Goal: Ask a question: Seek information or help from site administrators or community

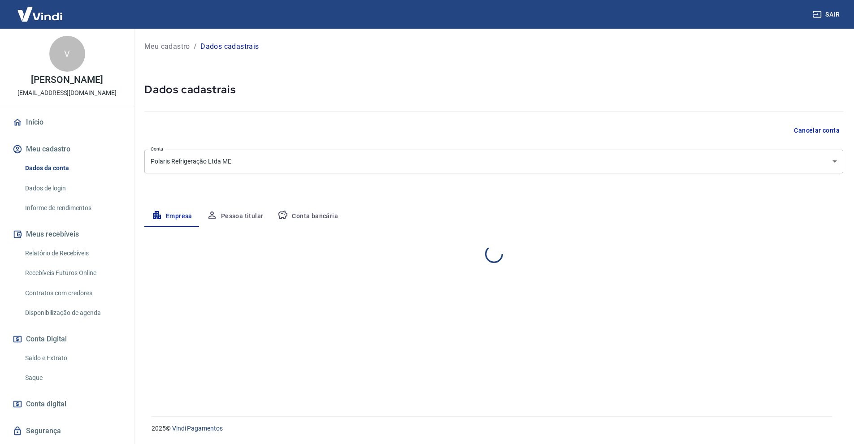
select select "SP"
select select "business"
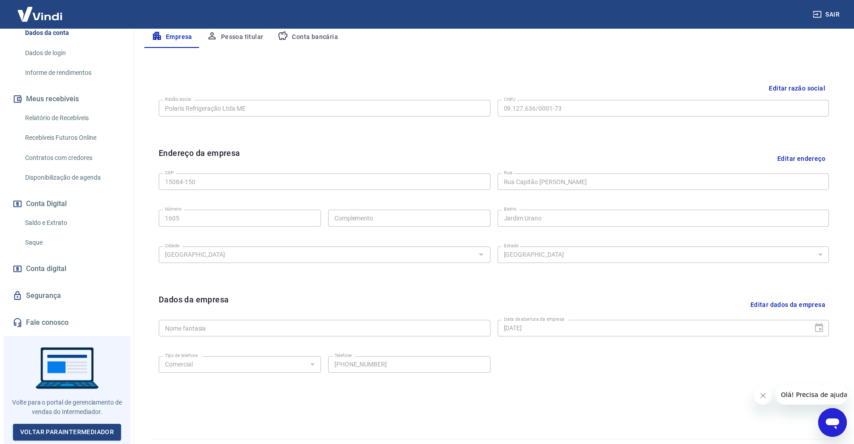
scroll to position [202, 0]
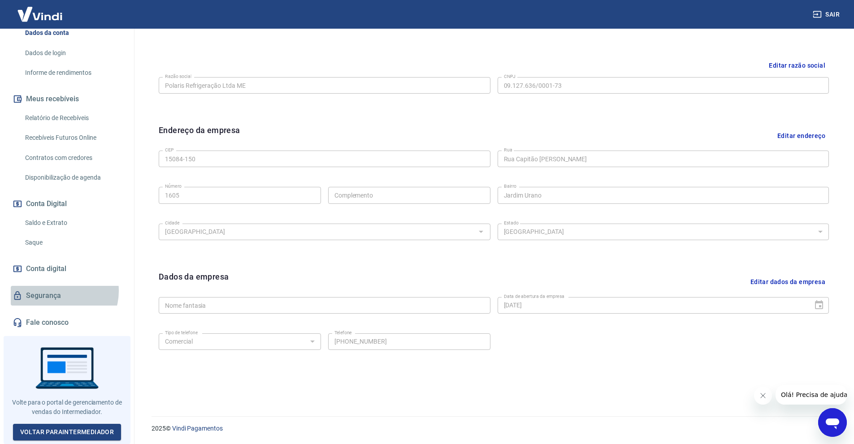
click at [60, 294] on link "Segurança" at bounding box center [67, 296] width 112 height 20
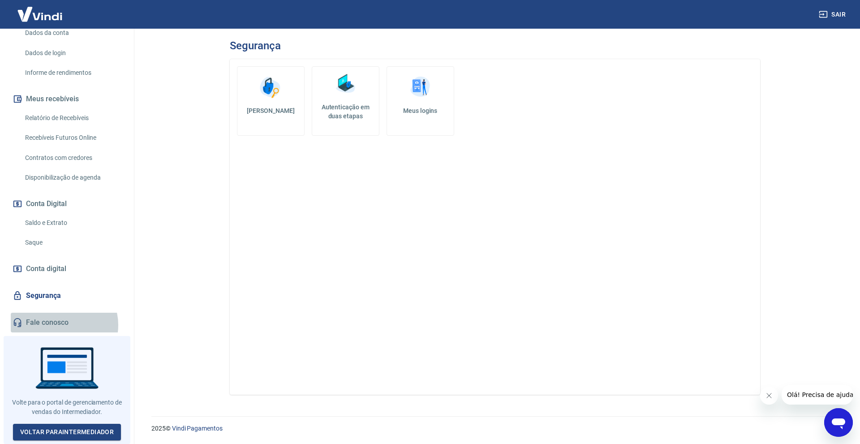
click at [63, 328] on link "Fale conosco" at bounding box center [67, 323] width 112 height 20
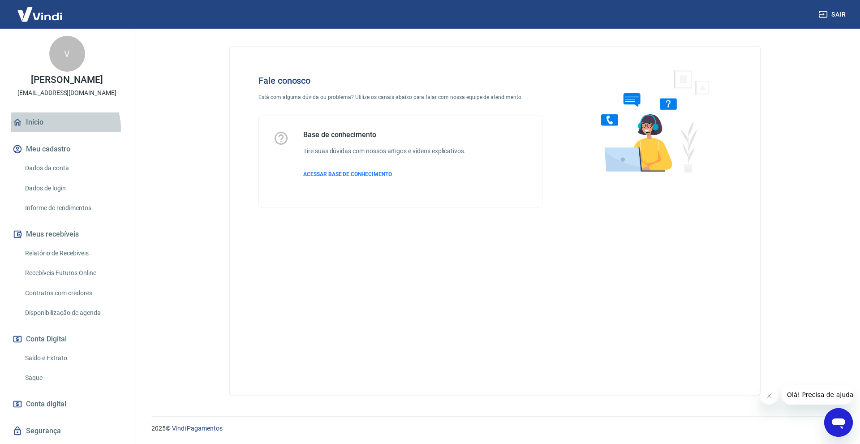
click at [65, 132] on link "Início" at bounding box center [67, 122] width 112 height 20
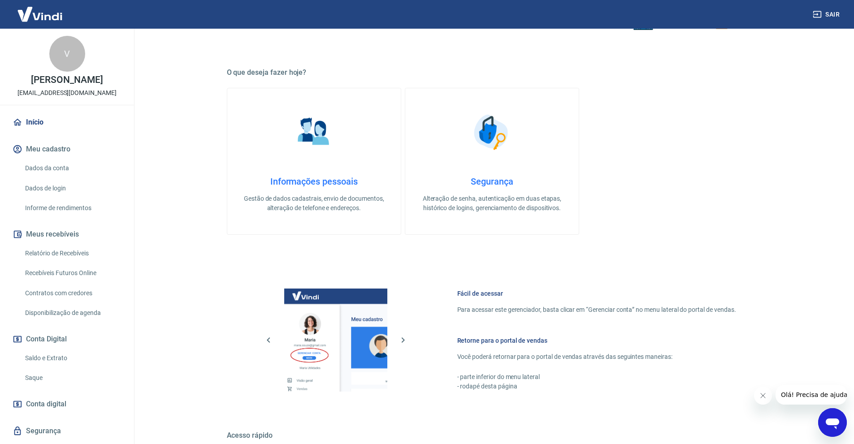
scroll to position [134, 0]
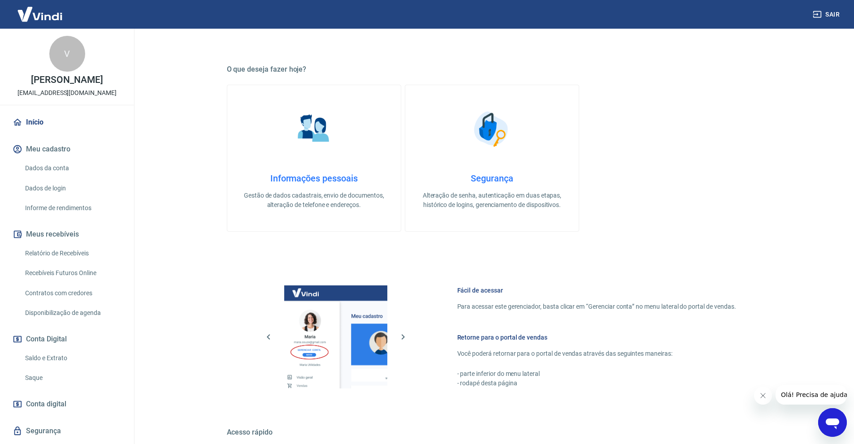
click at [96, 177] on link "Dados da conta" at bounding box center [73, 168] width 102 height 18
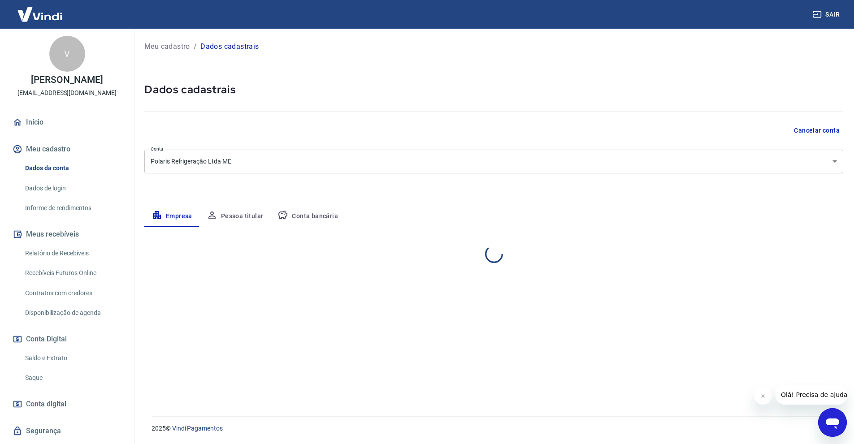
select select "SP"
select select "business"
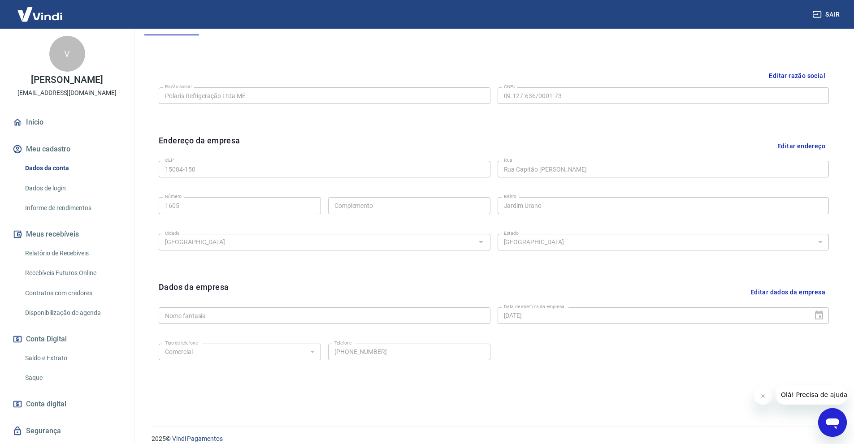
scroll to position [202, 0]
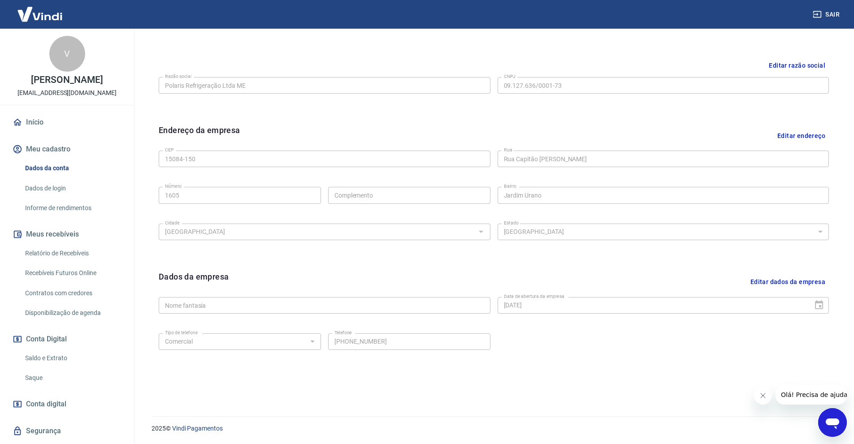
click at [66, 198] on link "Dados de login" at bounding box center [73, 188] width 102 height 18
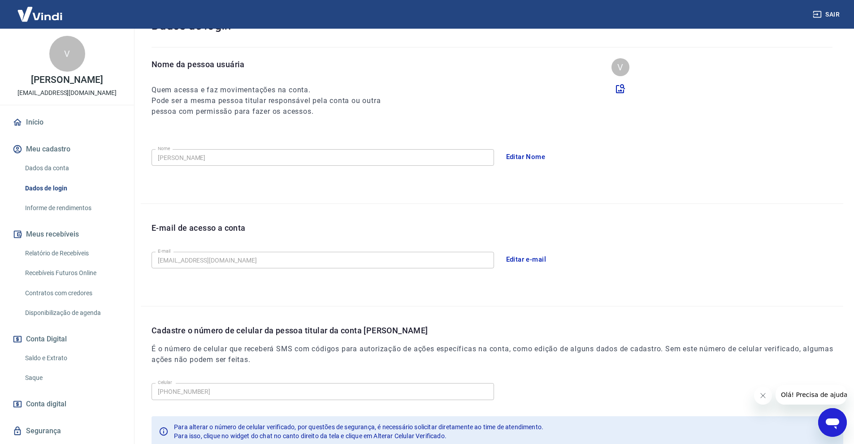
scroll to position [130, 0]
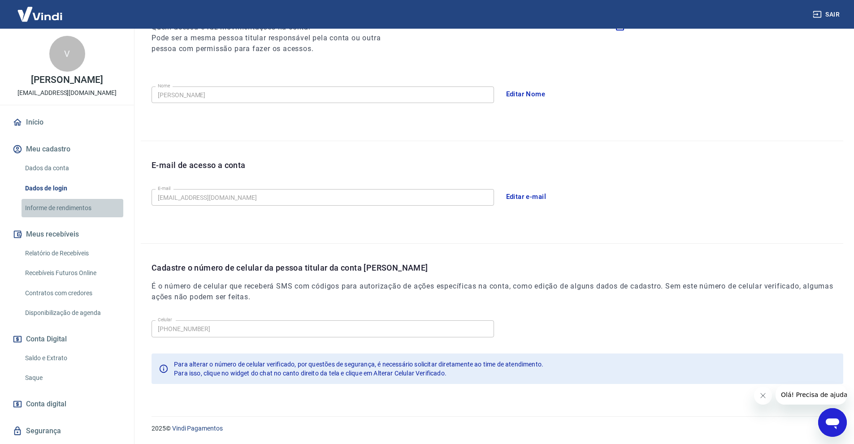
click at [92, 217] on link "Informe de rendimentos" at bounding box center [73, 208] width 102 height 18
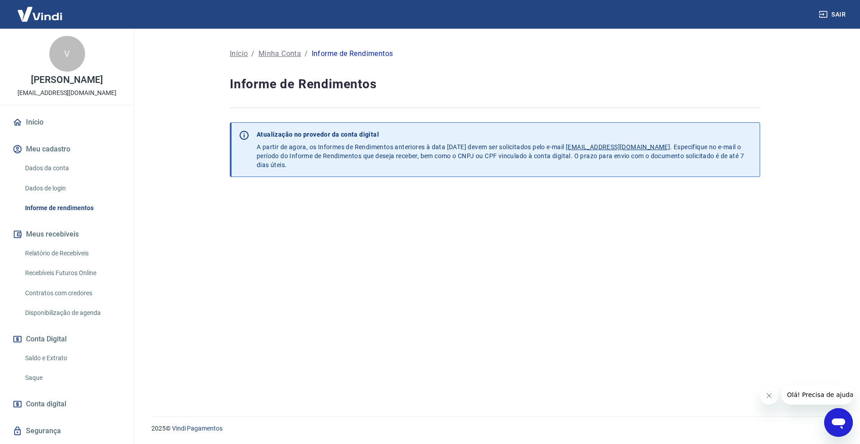
click at [766, 397] on icon "Fechar mensagem da empresa" at bounding box center [768, 395] width 7 height 7
click at [842, 416] on icon "Abrir janela de mensagens" at bounding box center [839, 422] width 16 height 16
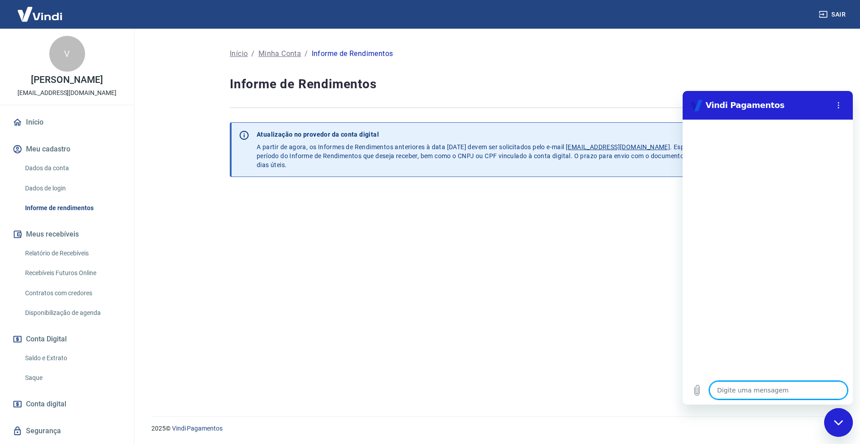
click at [757, 392] on textarea at bounding box center [779, 390] width 138 height 18
click at [838, 104] on icon "Menu de opções" at bounding box center [838, 105] width 7 height 7
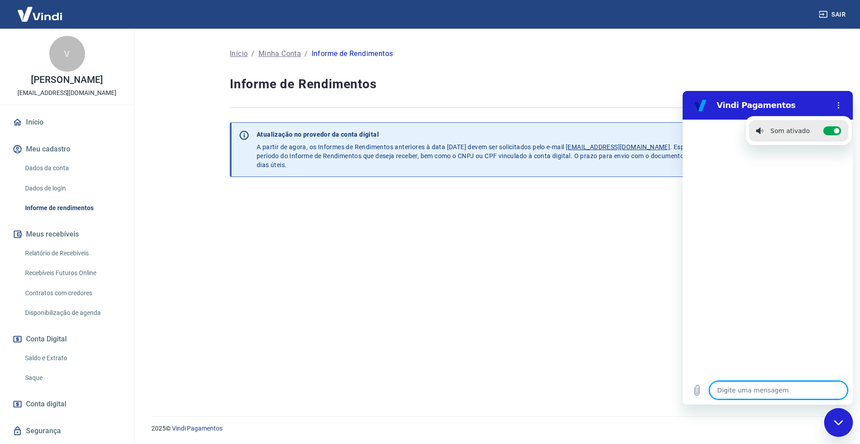
drag, startPoint x: 746, startPoint y: 399, endPoint x: 754, endPoint y: 393, distance: 10.2
click at [747, 398] on textarea at bounding box center [779, 390] width 138 height 18
click at [763, 394] on textarea at bounding box center [779, 390] width 138 height 18
type textarea "Q"
type textarea "x"
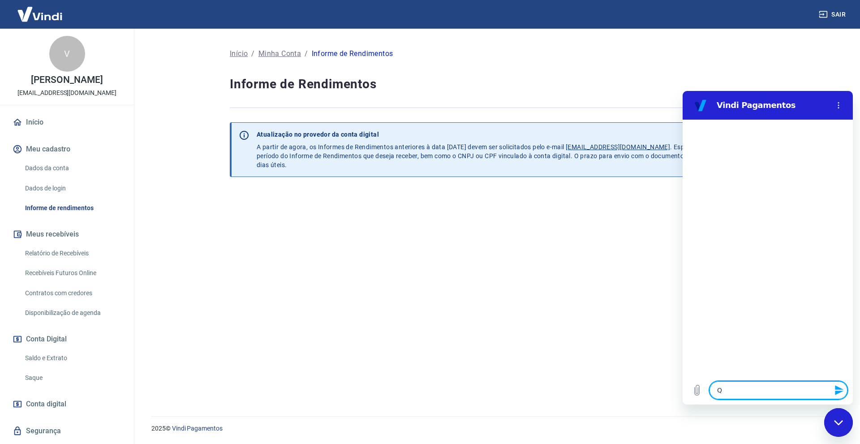
type textarea "Qu"
type textarea "x"
type textarea "Que"
type textarea "x"
type textarea "Quer"
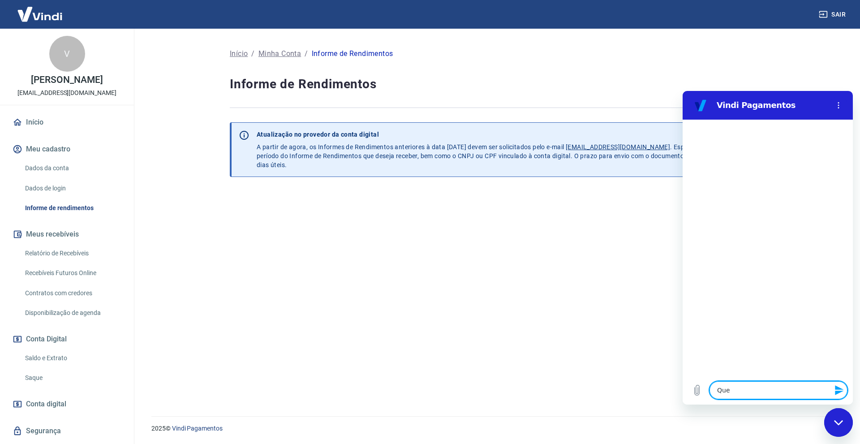
type textarea "x"
type textarea "Quero"
type textarea "x"
type textarea "Quero"
type textarea "x"
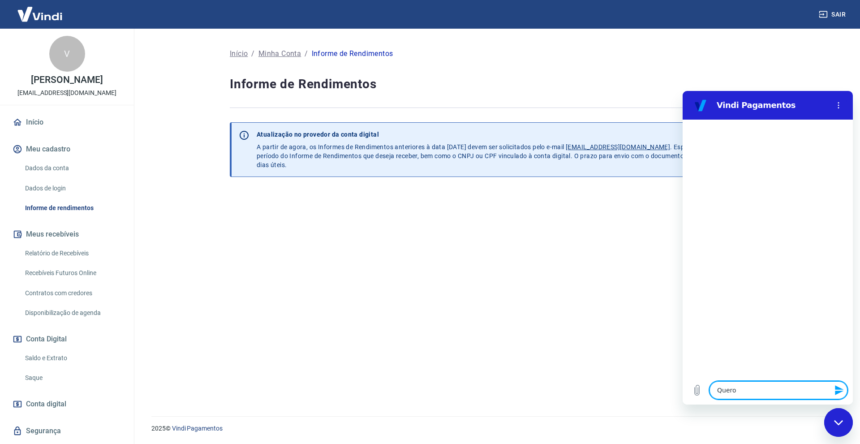
type textarea "Quero s"
type textarea "x"
type textarea "Quero sa"
type textarea "x"
type textarea "Quero sab"
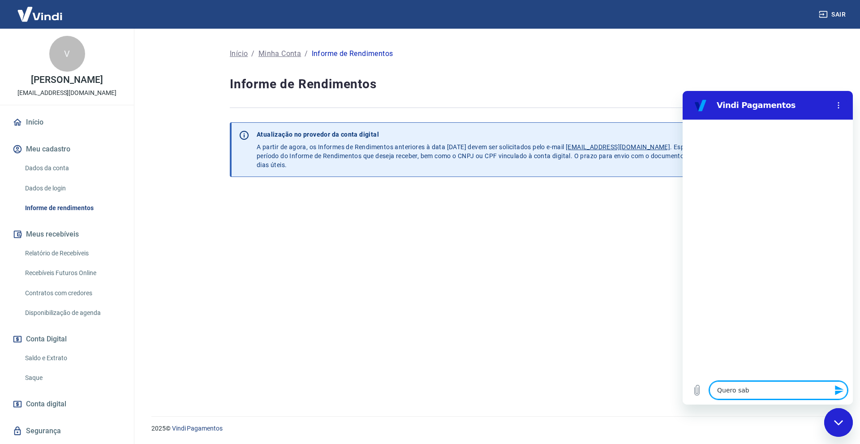
type textarea "x"
type textarea "Quero sabe"
type textarea "x"
type textarea "Quero saber"
type textarea "x"
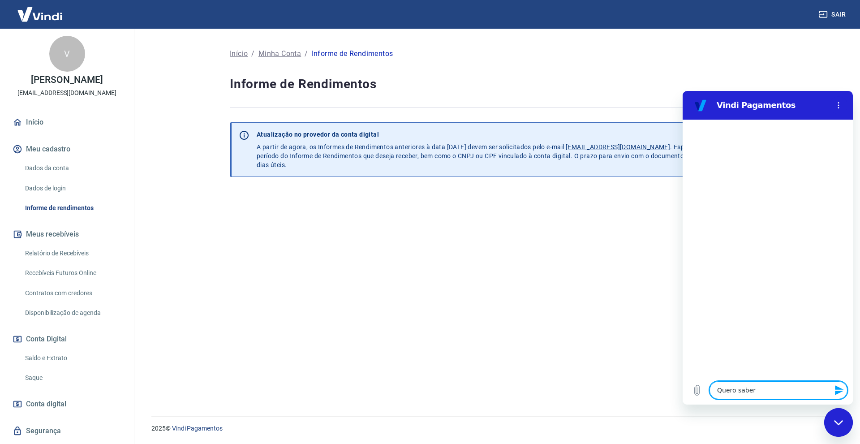
type textarea "Quero sabe"
type textarea "x"
type textarea "Quero sab"
type textarea "x"
type textarea "Quero sa"
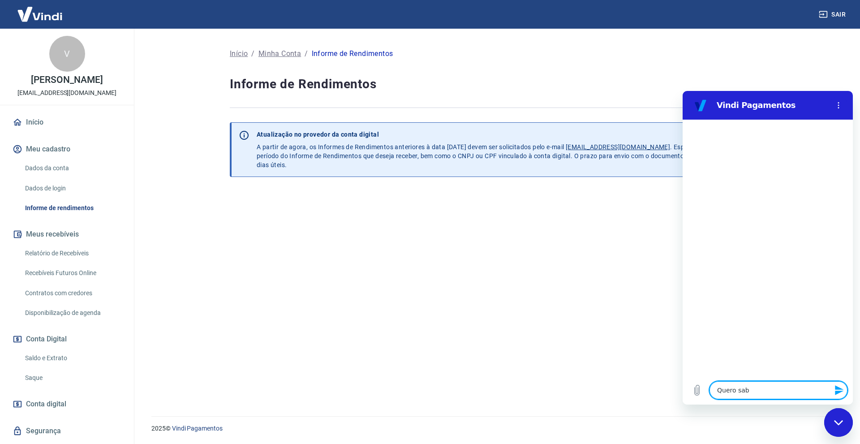
type textarea "x"
type textarea "Quero s"
type textarea "x"
type textarea "Quero"
type textarea "x"
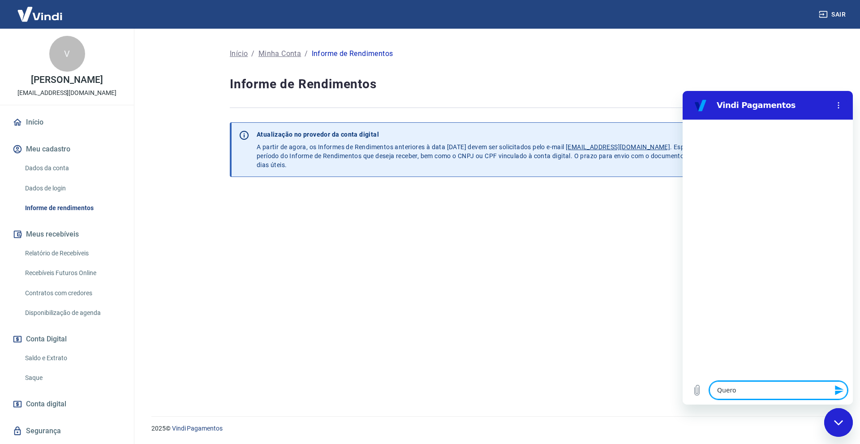
type textarea "Quero s"
type textarea "x"
type textarea "Quero sa"
type textarea "x"
type textarea "Quero sab"
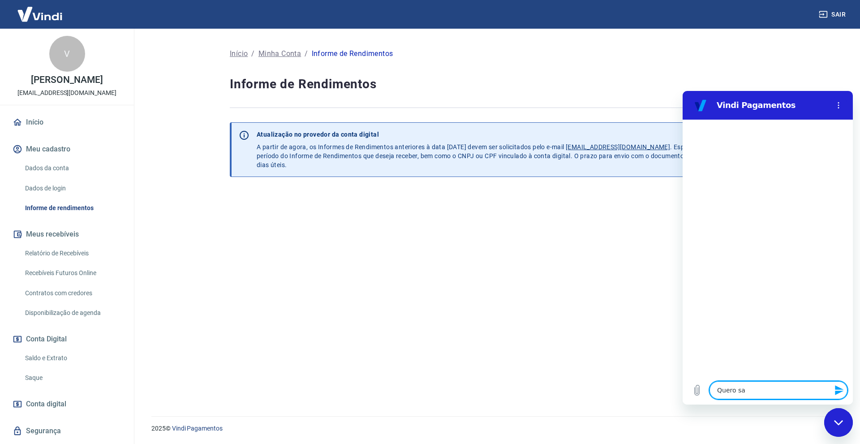
type textarea "x"
type textarea "Quero sa"
type textarea "x"
type textarea "Quero s"
type textarea "x"
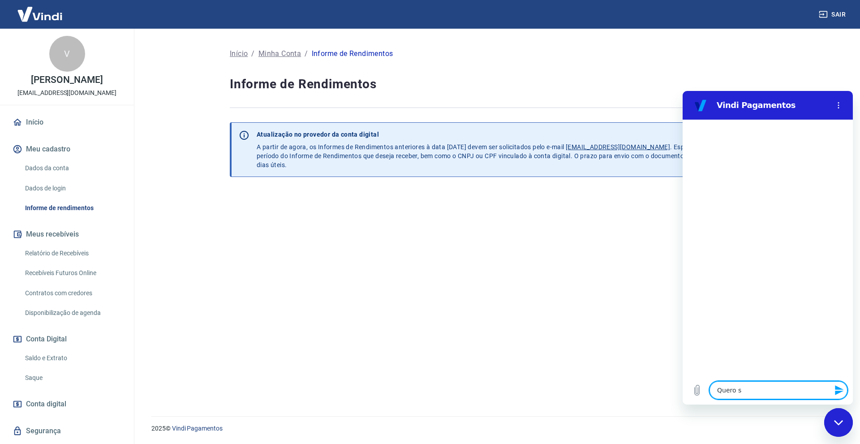
type textarea "Quero"
type textarea "x"
type textarea "Quero f"
type textarea "x"
type textarea "Quero fa"
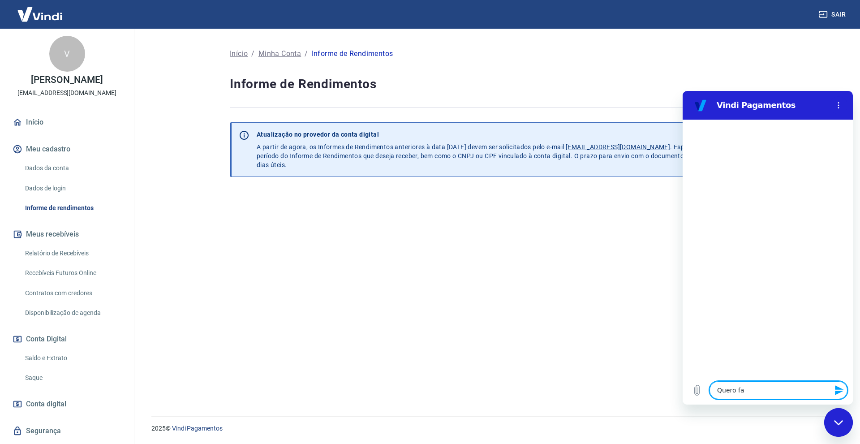
type textarea "x"
type textarea "Quero faz"
type textarea "x"
type textarea "Quero fazer"
type textarea "x"
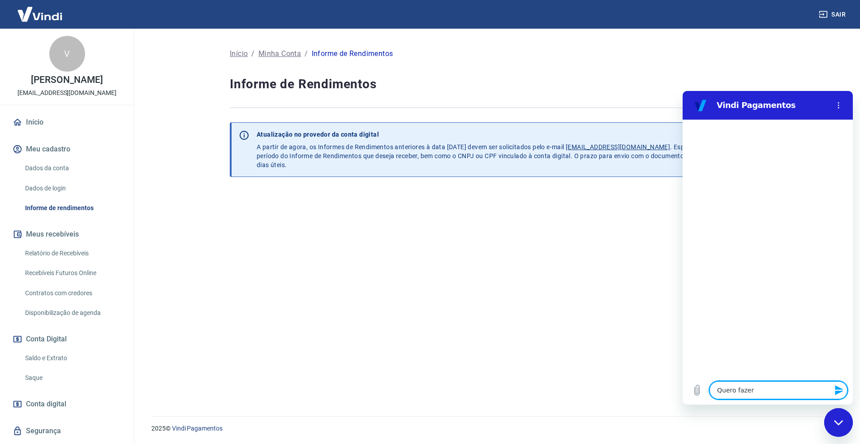
type textarea "Quero fazer"
type textarea "x"
type textarea "Quero fazer u"
type textarea "x"
type textarea "Quero fazer um"
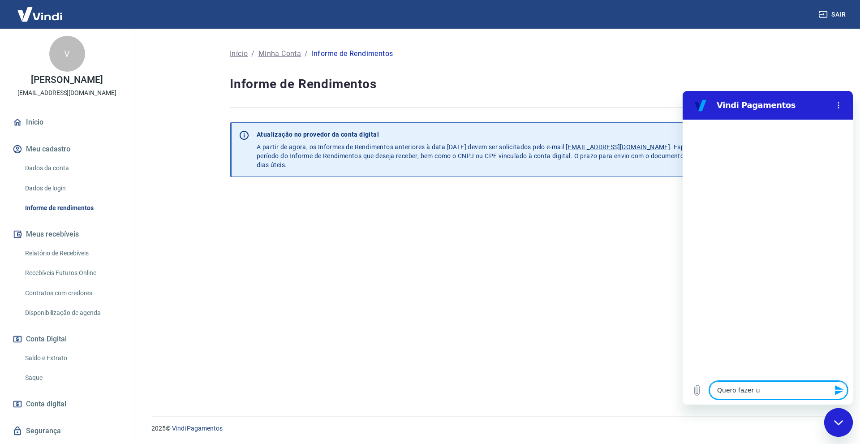
type textarea "x"
type textarea "Quero fazer uma"
type textarea "x"
type textarea "Quero fazer uma"
type textarea "x"
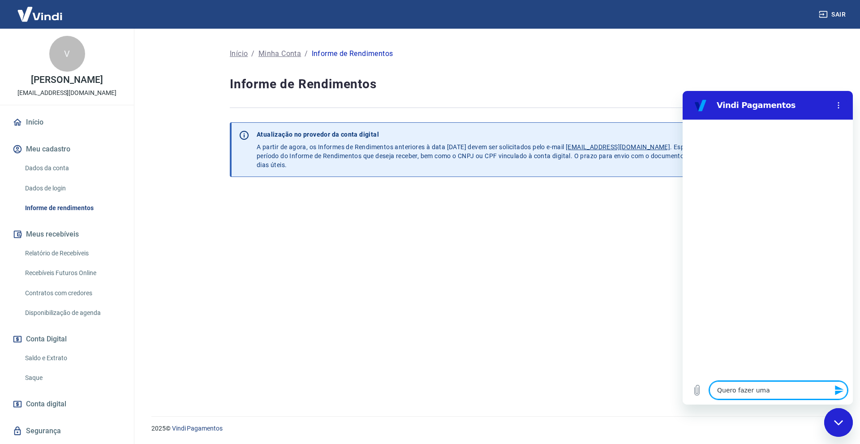
type textarea "Quero fazer uma r"
type textarea "x"
type textarea "Quero fazer uma re"
type textarea "x"
type textarea "Quero fazer uma ren"
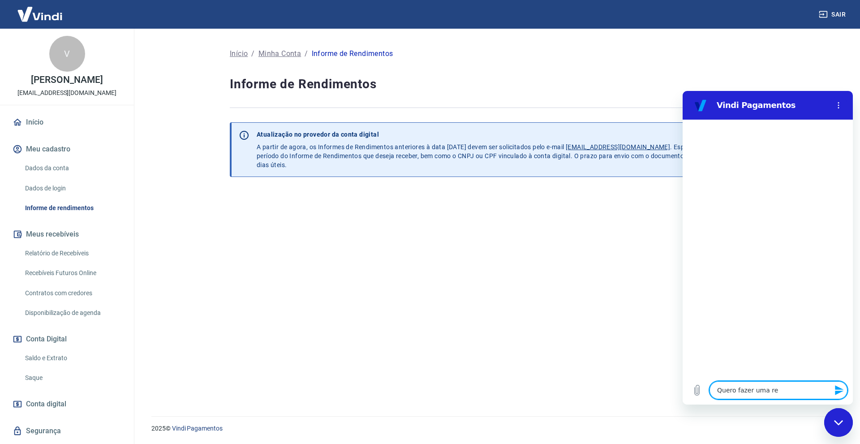
type textarea "x"
type textarea "Quero fazer uma reno"
type textarea "x"
type textarea "Quero fazer uma renog"
type textarea "x"
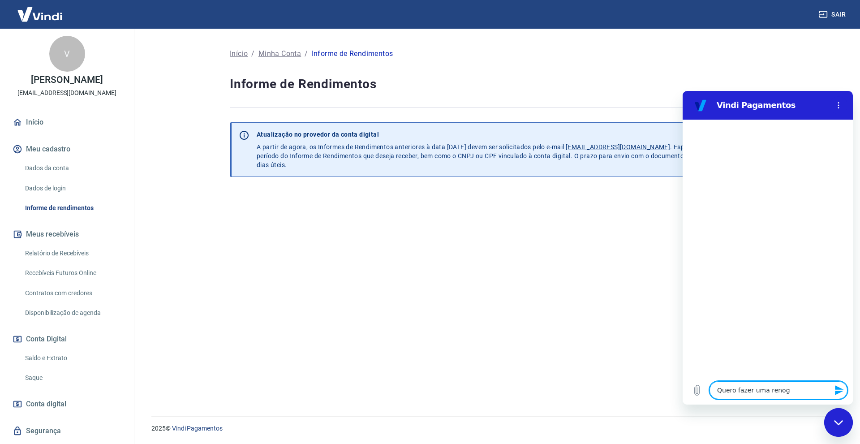
type textarea "Quero fazer uma renogi"
type textarea "x"
type textarea "Quero fazer uma renogia"
type textarea "x"
type textarea "Quero fazer uma renogi"
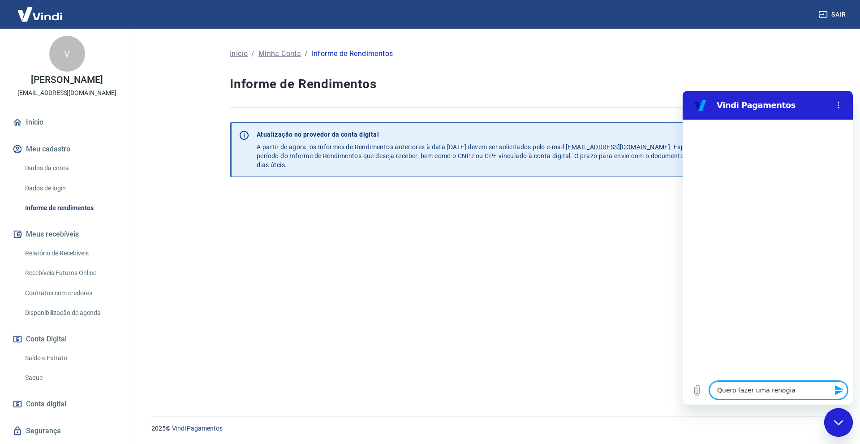
type textarea "x"
type textarea "Quero fazer uma renog"
type textarea "x"
type textarea "Quero fazer uma renogo"
type textarea "x"
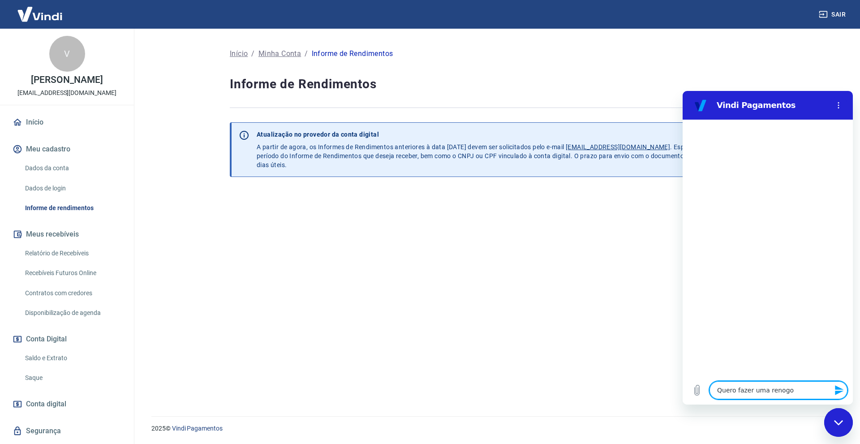
type textarea "Quero fazer uma renogoc"
type textarea "x"
type textarea "Quero fazer uma renogoci"
type textarea "x"
type textarea "Quero fazer uma renogocia"
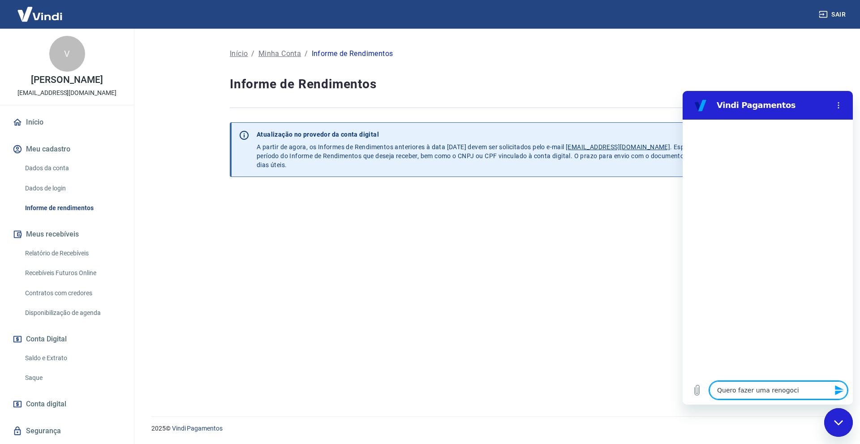
type textarea "x"
type textarea "Quero fazer uma renogociaç"
type textarea "x"
type textarea "Quero fazer uma renogociaçã"
type textarea "x"
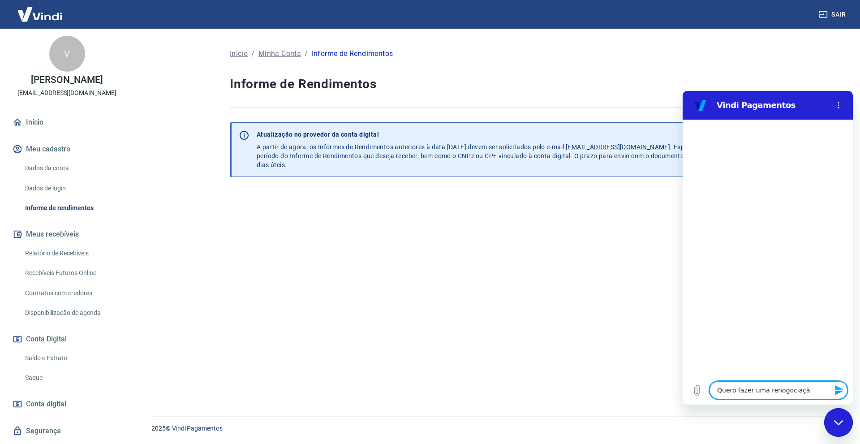
type textarea "Quero fazer uma renogociação"
type textarea "x"
type textarea "Quero fazer uma renogociação"
type textarea "x"
type textarea "Quero fazer uma renogociação d"
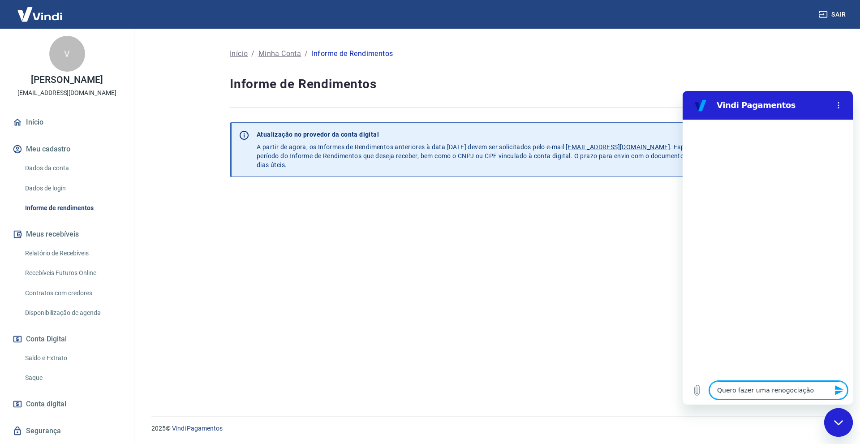
type textarea "x"
type textarea "Quero fazer uma renogociação da"
type textarea "x"
type textarea "Quero fazer uma renogociação das"
type textarea "x"
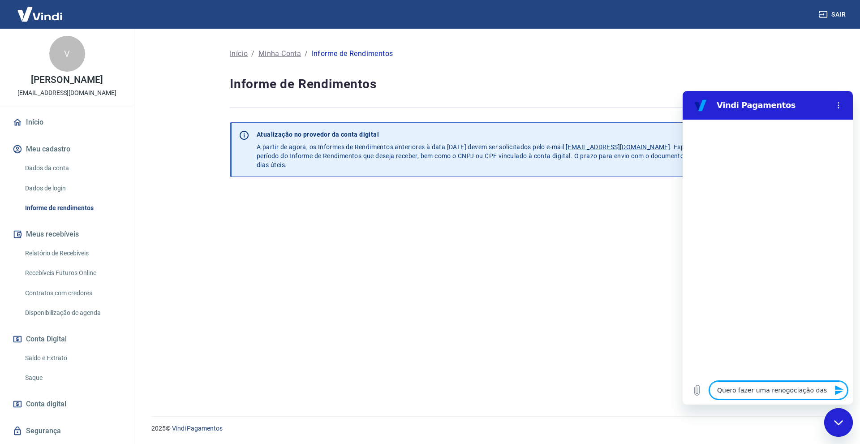
type textarea "Quero fazer uma renogociação das"
type textarea "x"
type textarea "Quero fazer uma renogociação das"
type textarea "x"
type textarea "Quero fazer uma renogociação da"
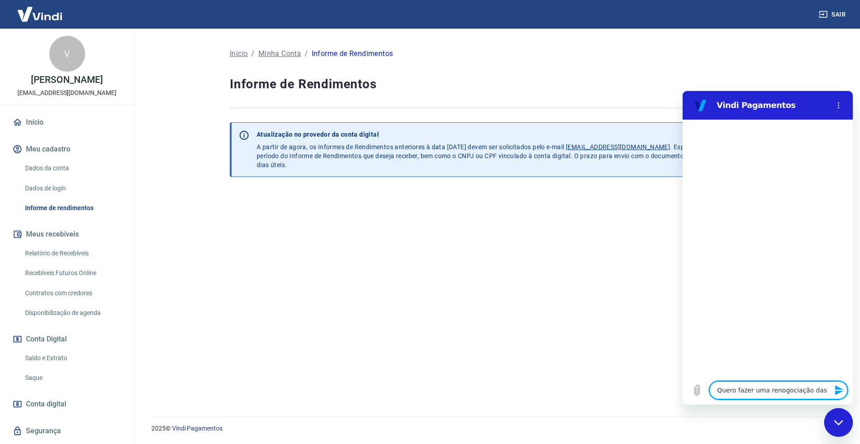
type textarea "x"
type textarea "Quero fazer uma renogociação d"
type textarea "x"
type textarea "Quero fazer uma renogociação"
type textarea "x"
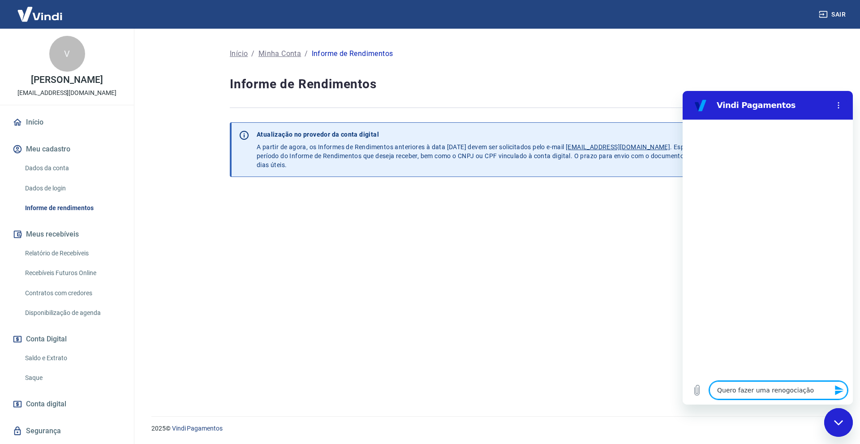
type textarea "Quero fazer uma renogociação"
type textarea "x"
type textarea "Quero fazer uma renogociaçã"
type textarea "x"
type textarea "Quero fazer uma renogociaç"
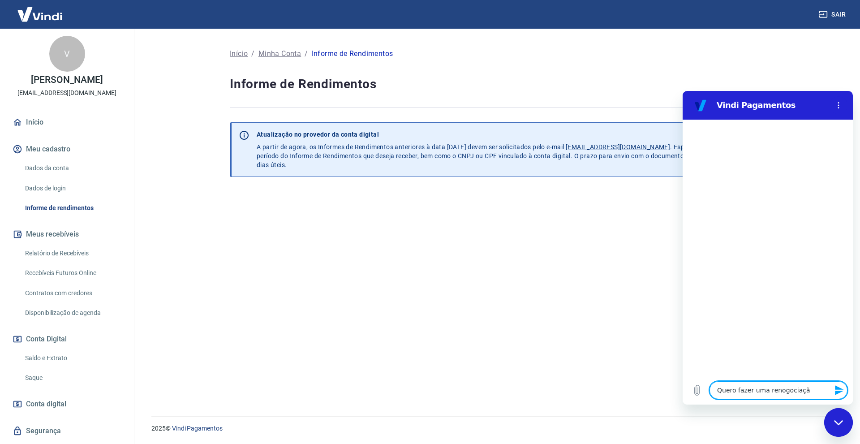
type textarea "x"
type textarea "Quero fazer uma renogocia"
type textarea "x"
type textarea "Quero fazer uma renogoci"
type textarea "x"
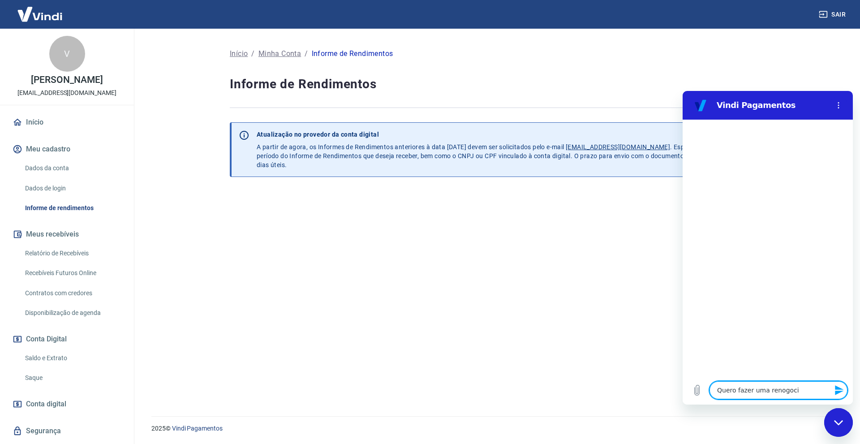
type textarea "Quero fazer uma renogoc"
type textarea "x"
type textarea "Quero fazer uma renogo"
type textarea "x"
type textarea "Quero fazer uma renog"
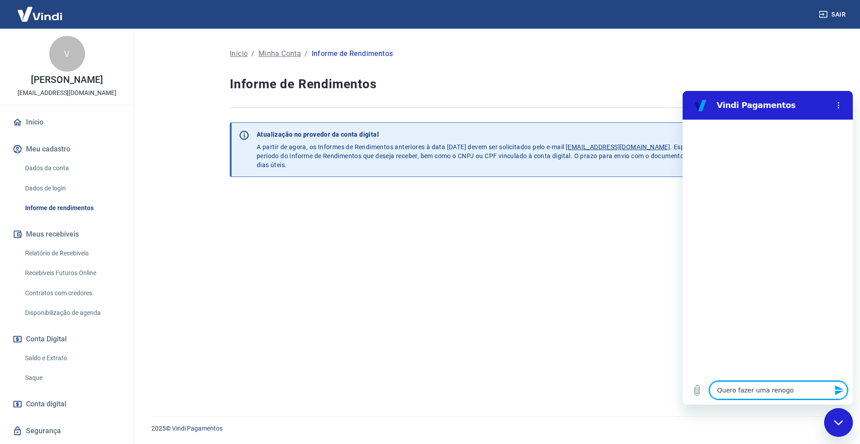
type textarea "x"
type textarea "Quero fazer uma reno"
type textarea "x"
type textarea "Quero fazer uma ren"
type textarea "x"
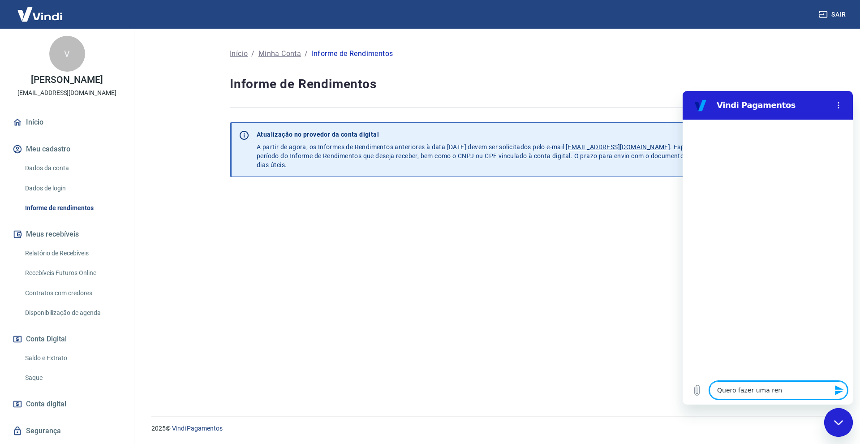
type textarea "Quero fazer uma re"
type textarea "x"
type textarea "Quero fazer uma r"
type textarea "x"
type textarea "Quero fazer uma"
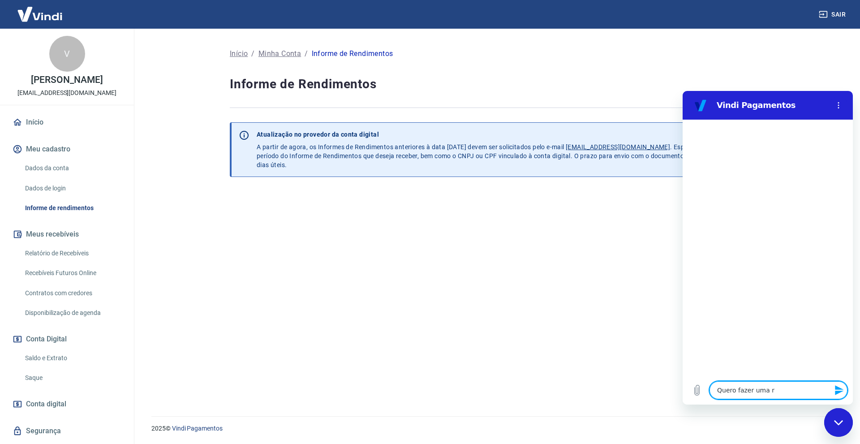
type textarea "x"
type textarea "Quero fazer uma"
type textarea "x"
type textarea "Quero fazer um"
type textarea "x"
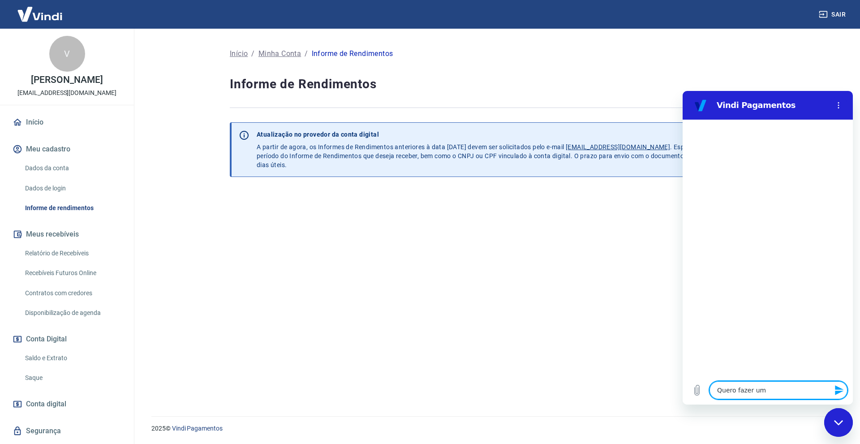
type textarea "Quero fazer u"
type textarea "x"
type textarea "Quero fazer"
type textarea "x"
type textarea "Quero fazer"
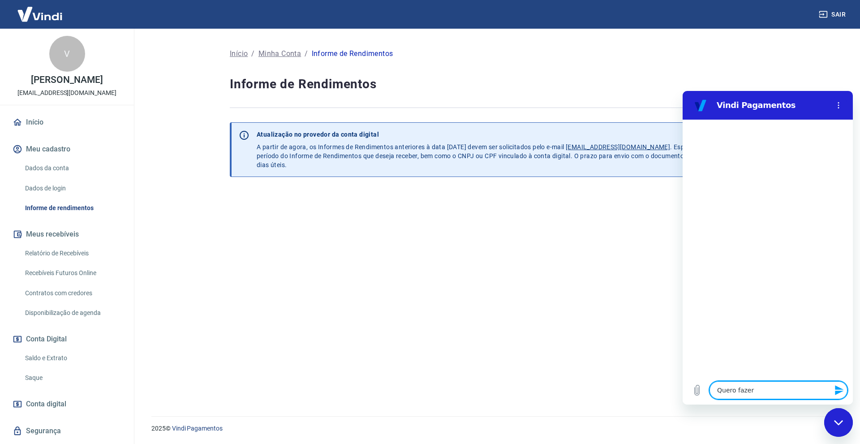
type textarea "x"
type textarea "Quero faze"
type textarea "x"
type textarea "Quero faz"
type textarea "x"
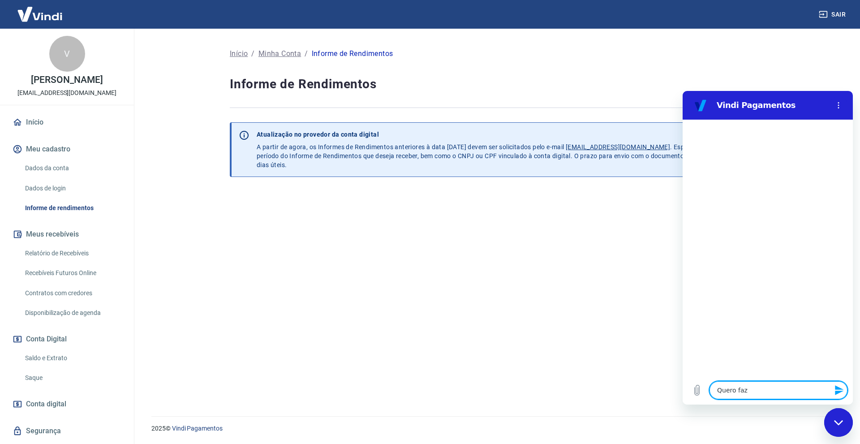
type textarea "Quero fa"
type textarea "x"
type textarea "Quero f"
type textarea "x"
type textarea "Quero fr"
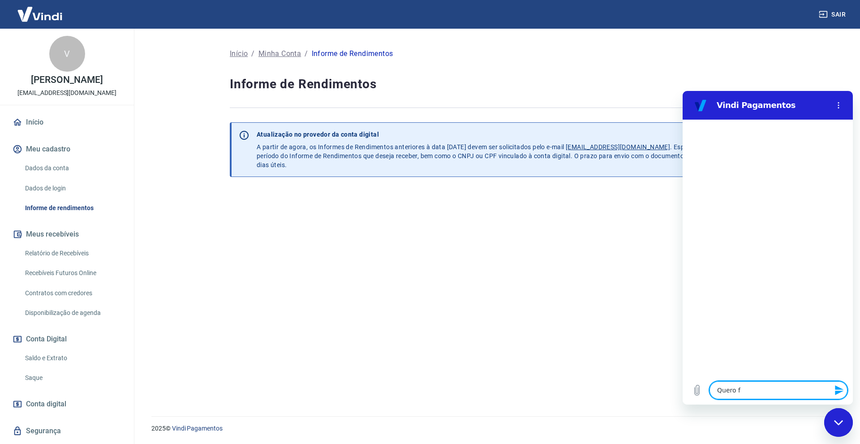
type textarea "x"
type textarea "Quero fre"
type textarea "x"
type textarea "Quero fr"
type textarea "x"
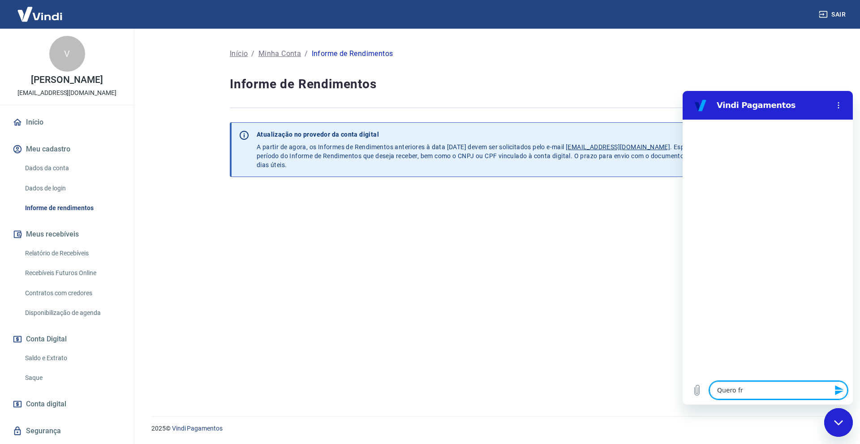
type textarea "Quero f"
type textarea "x"
type textarea "Quero"
type textarea "x"
type textarea "Quero r"
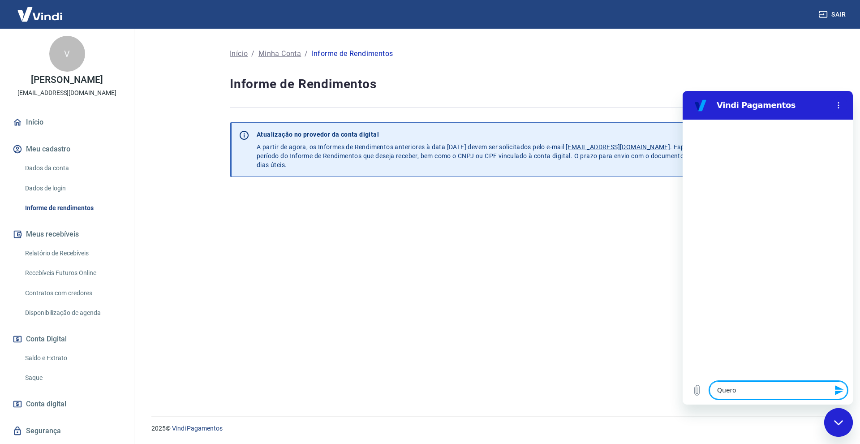
type textarea "x"
type textarea "Quero re"
type textarea "x"
type textarea "Quero ren"
type textarea "x"
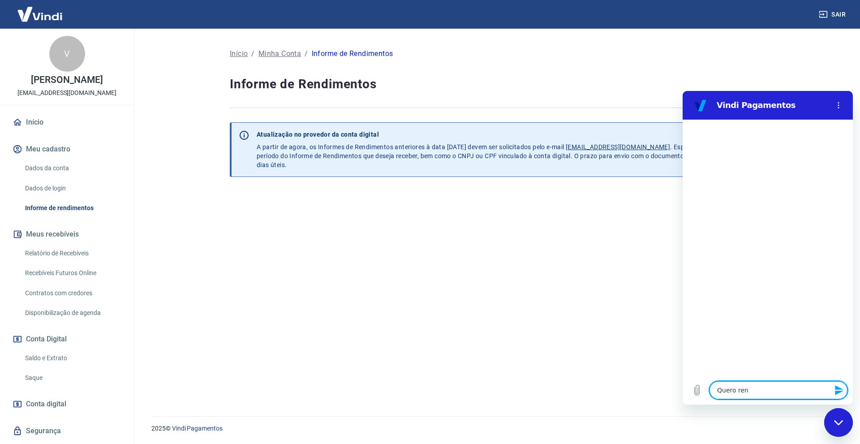
type textarea "Quero rene"
type textarea "x"
type textarea "Quero reneg"
type textarea "x"
type textarea "Quero renego"
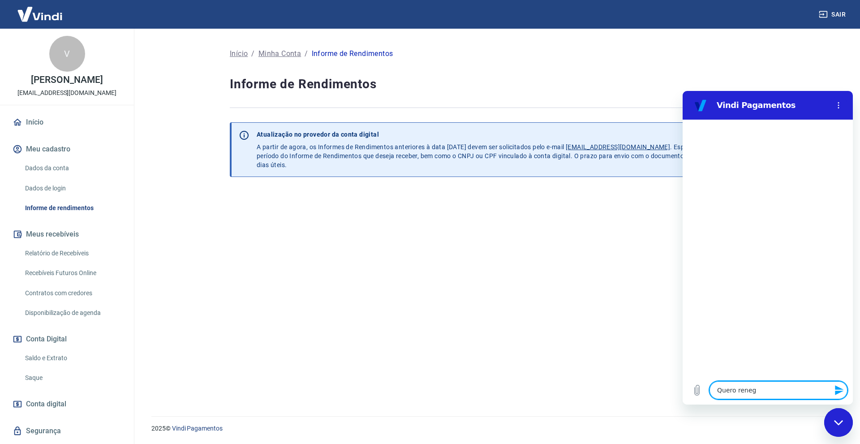
type textarea "x"
type textarea "Quero renegoc"
type textarea "x"
type textarea "Quero renegoci"
type textarea "x"
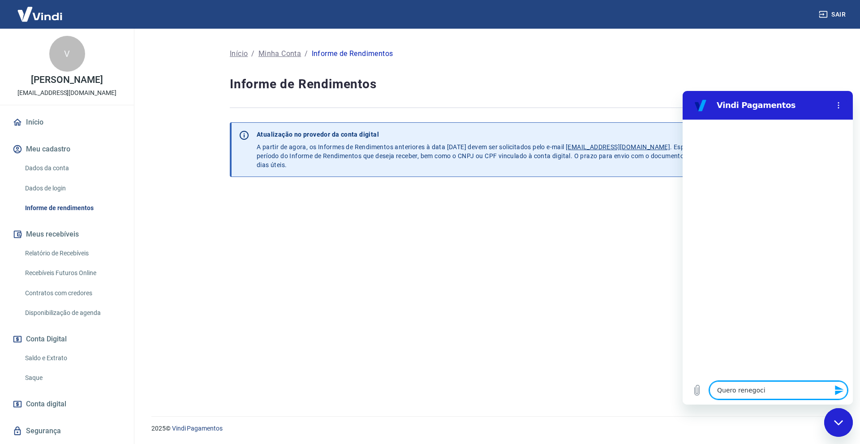
type textarea "Quero renegocia"
type textarea "x"
type textarea "Quero renegociar"
type textarea "x"
type textarea "Quero renegociar"
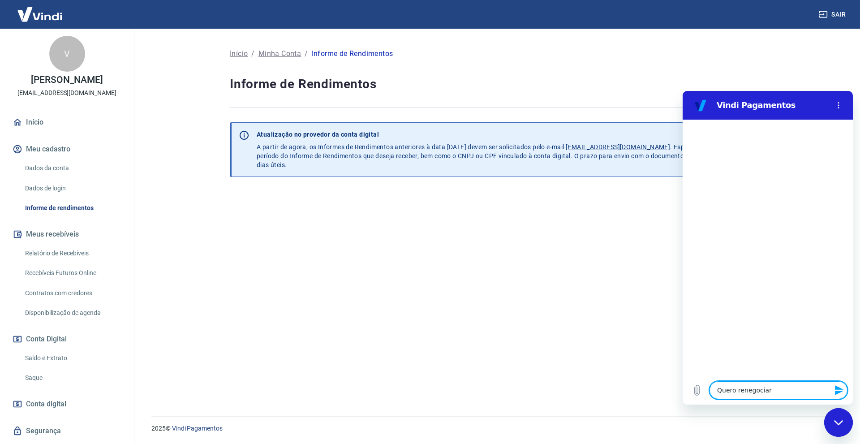
type textarea "x"
type textarea "Quero renegociar a"
type textarea "x"
type textarea "Quero renegociar as"
type textarea "x"
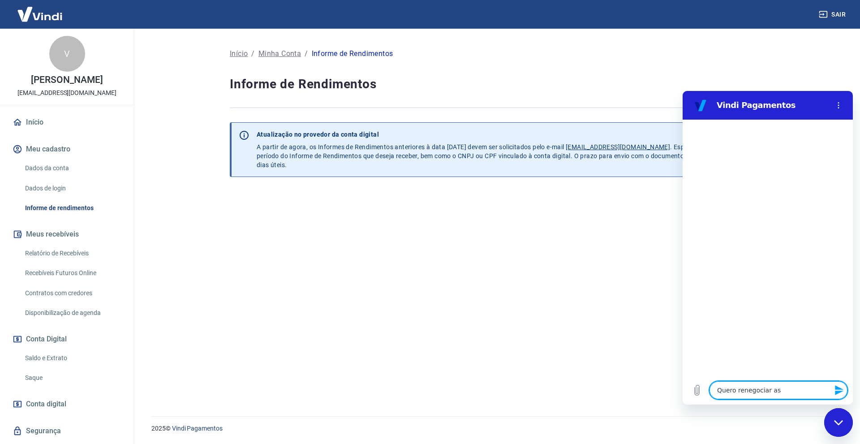
type textarea "Quero renegociar as"
type textarea "x"
type textarea "Quero renegociar as m"
type textarea "x"
click at [838, 385] on icon "Enviar mensagem" at bounding box center [839, 390] width 11 height 11
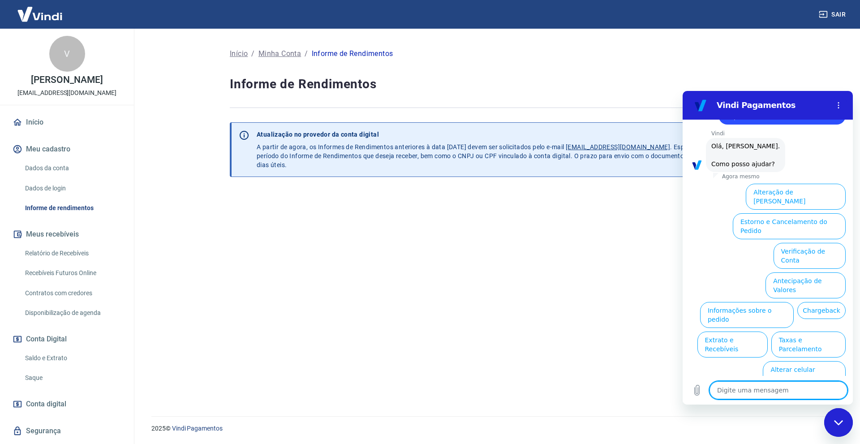
scroll to position [39, 0]
click at [811, 331] on button "Taxas e Parcelamento" at bounding box center [809, 344] width 74 height 26
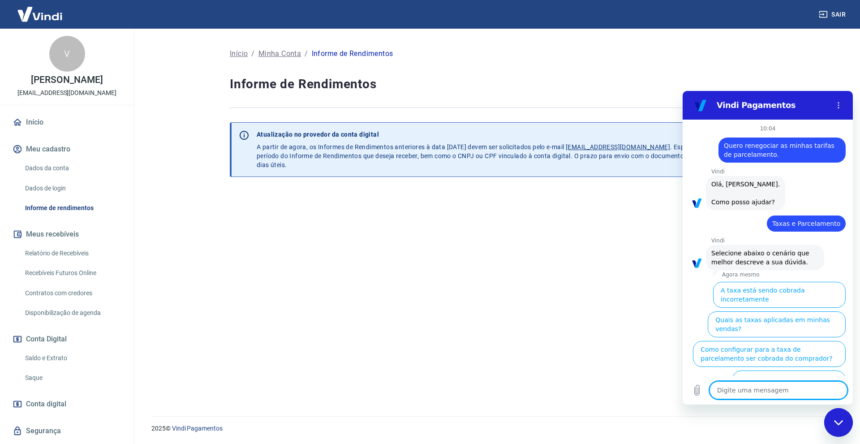
scroll to position [35, 0]
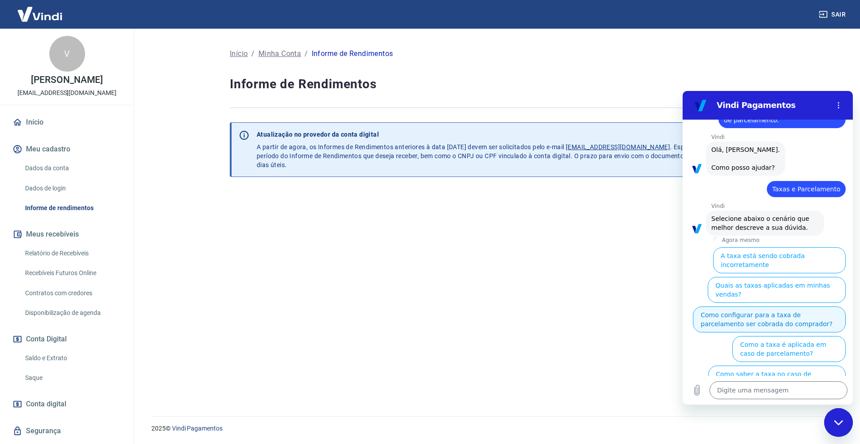
click at [798, 321] on button "Como configurar para a taxa de parcelamento ser cobrada do comprador?" at bounding box center [769, 319] width 153 height 26
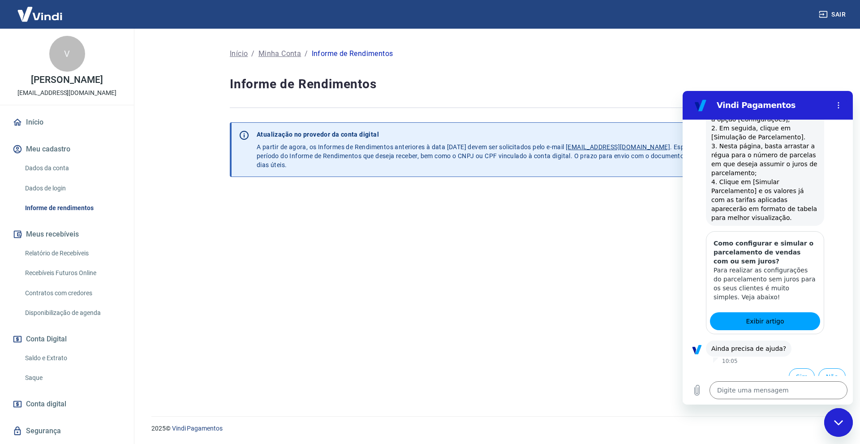
scroll to position [510, 0]
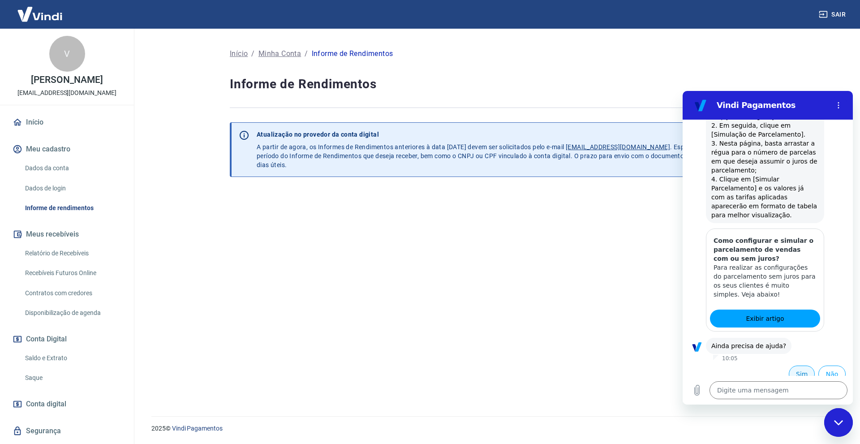
click at [791, 368] on button "Sim" at bounding box center [802, 374] width 26 height 17
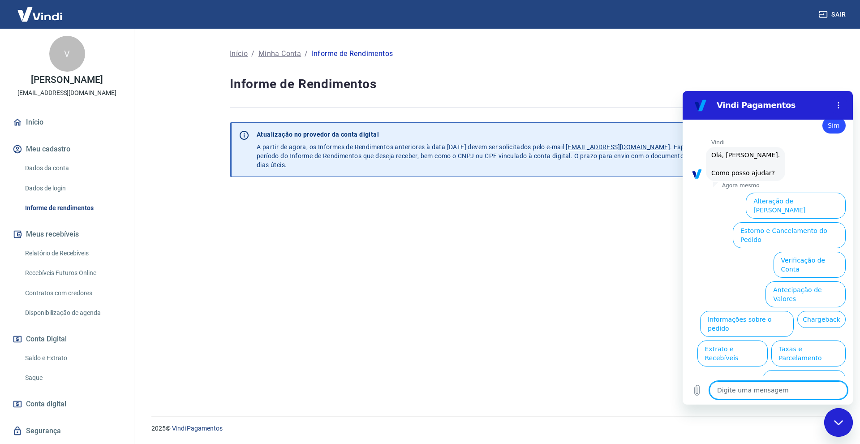
scroll to position [753, 0]
click at [823, 340] on button "Taxas e Parcelamento" at bounding box center [809, 353] width 74 height 26
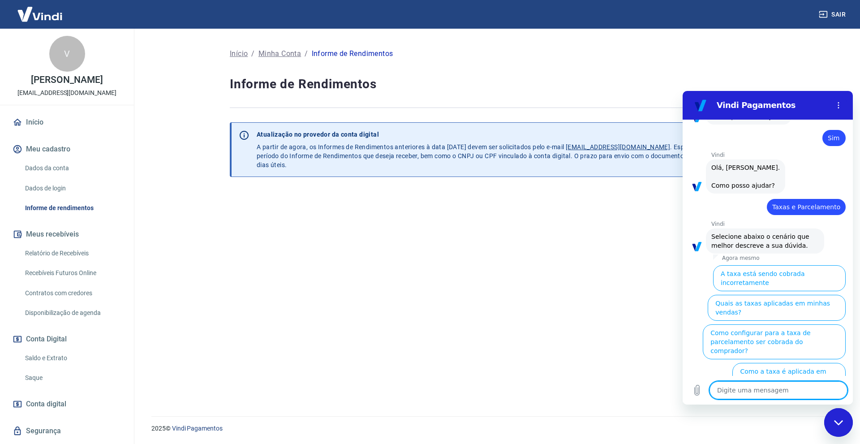
scroll to position [749, 0]
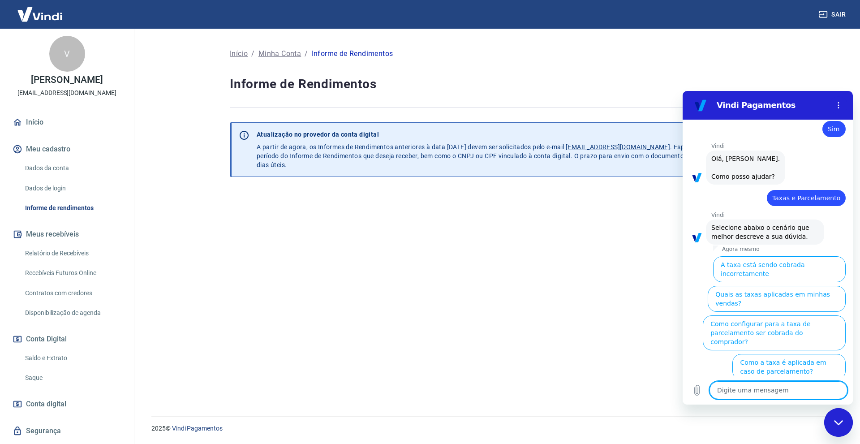
click at [784, 392] on textarea at bounding box center [779, 390] width 138 height 18
click at [838, 389] on icon "Enviar mensagem" at bounding box center [839, 390] width 9 height 10
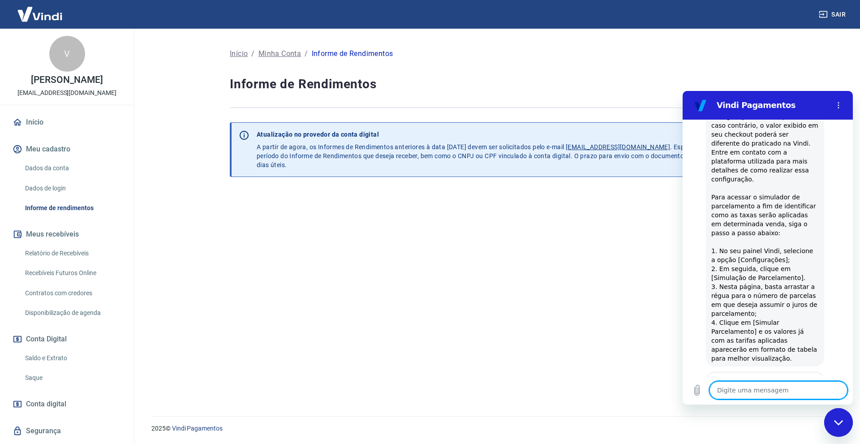
scroll to position [1216, 0]
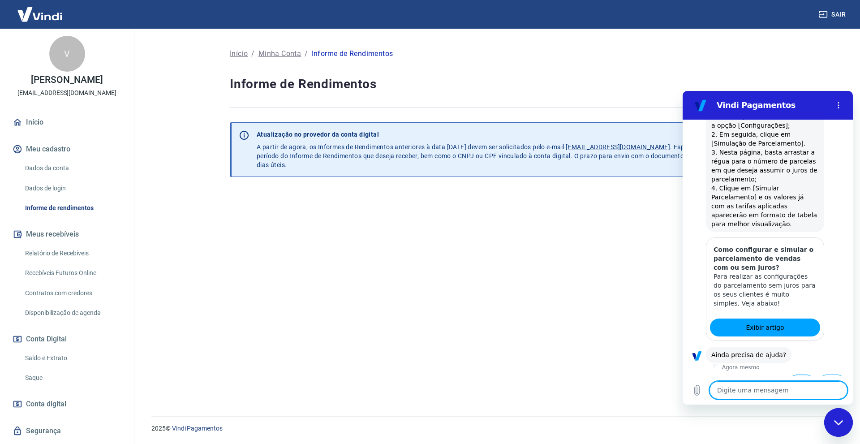
click at [795, 375] on button "Sim" at bounding box center [802, 383] width 26 height 17
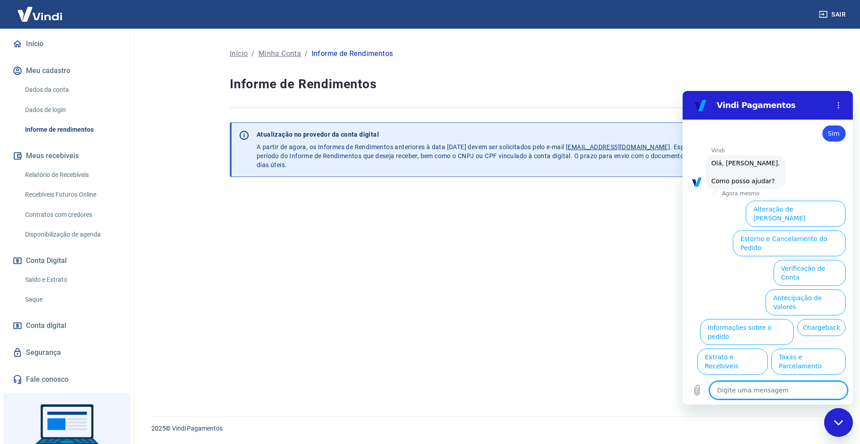
scroll to position [142, 0]
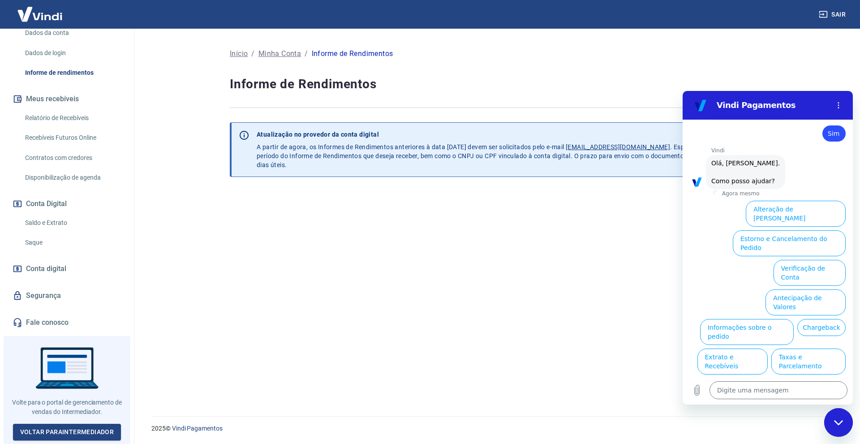
click at [46, 324] on link "Fale conosco" at bounding box center [67, 323] width 112 height 20
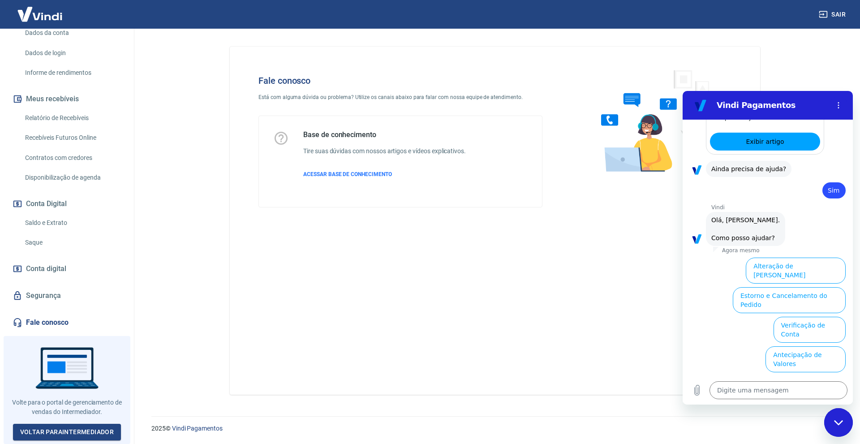
scroll to position [1458, 0]
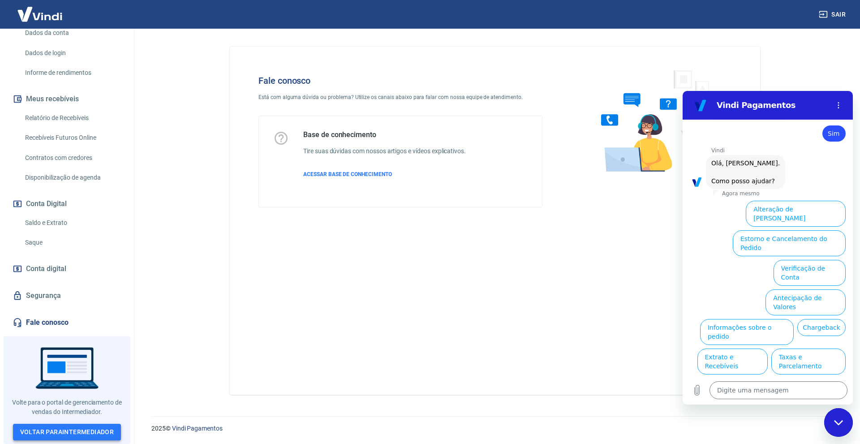
click at [82, 432] on link "Voltar para Intermediador" at bounding box center [67, 432] width 108 height 17
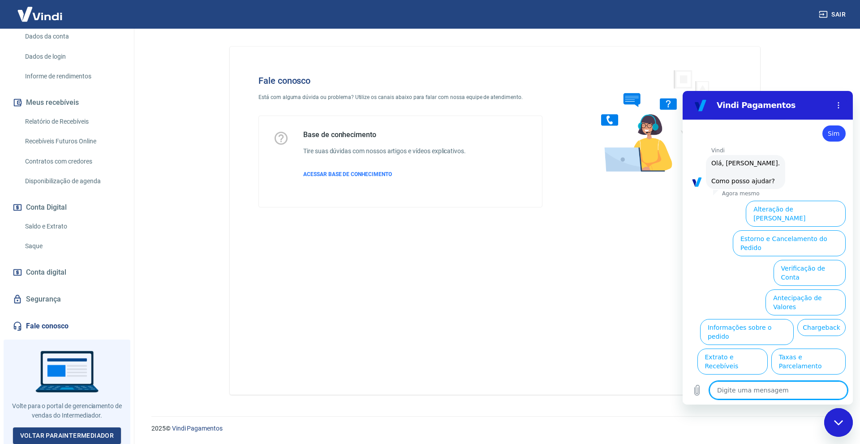
scroll to position [142, 0]
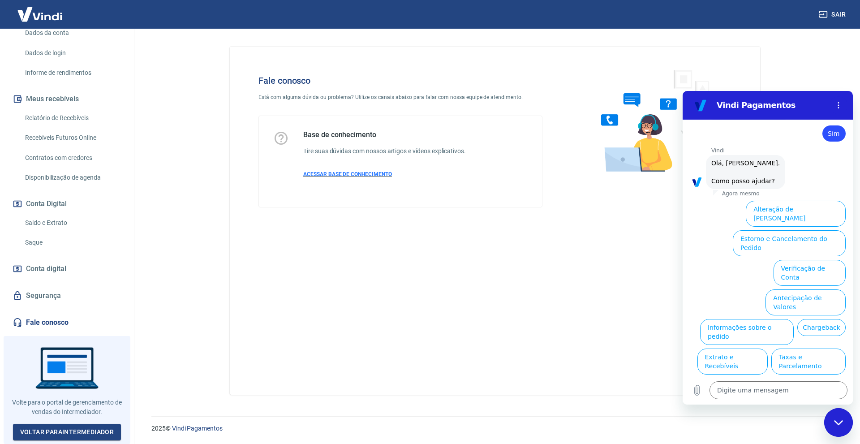
click at [349, 172] on span "ACESSAR BASE DE CONHECIMENTO" at bounding box center [347, 174] width 89 height 6
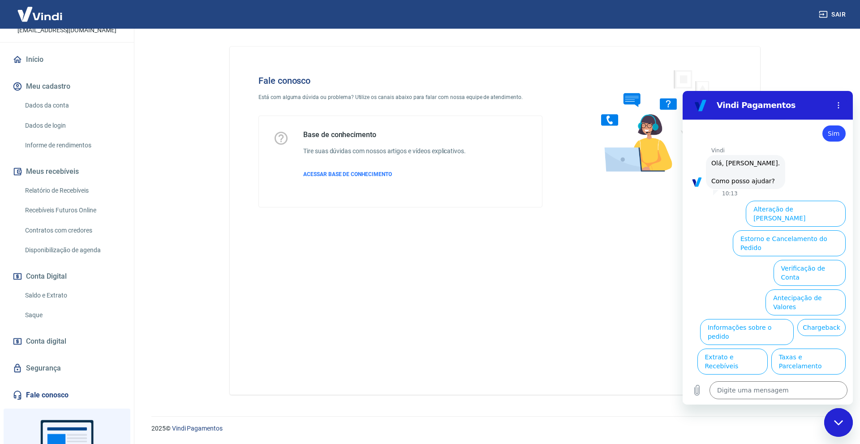
scroll to position [0, 0]
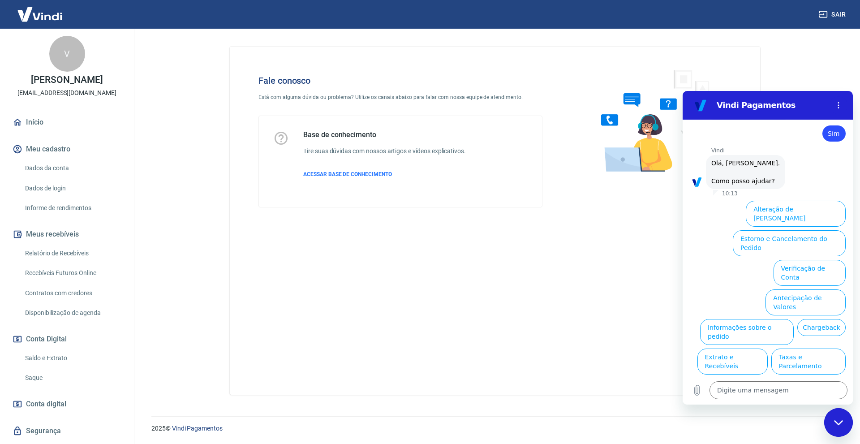
type textarea "x"
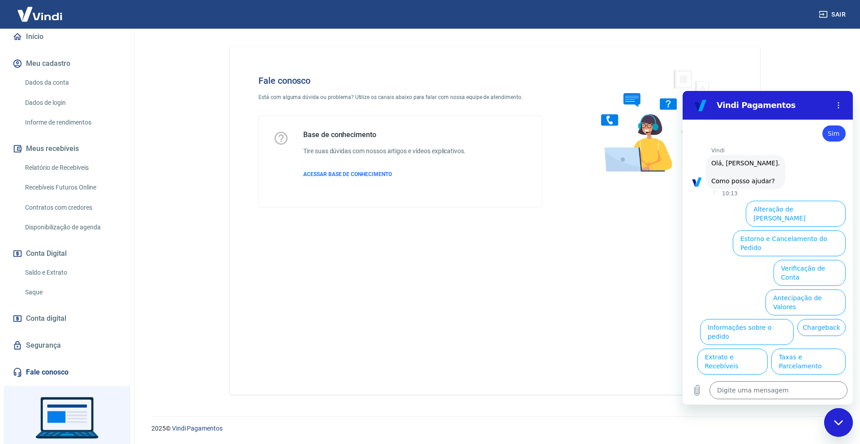
scroll to position [142, 0]
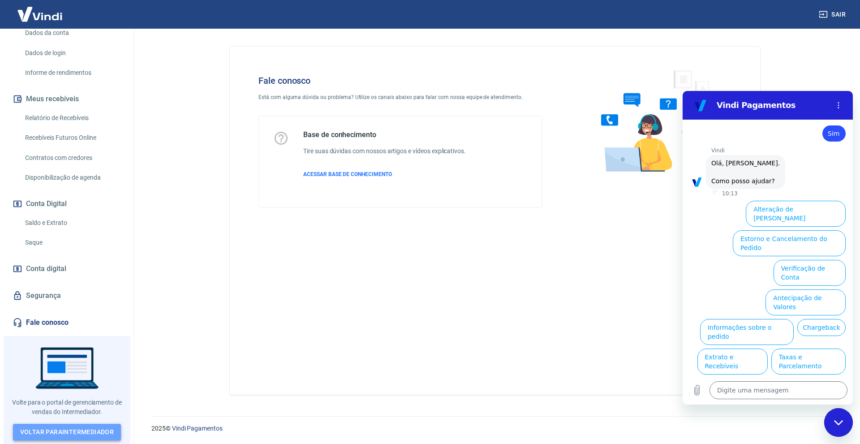
click at [99, 430] on link "Voltar para Intermediador" at bounding box center [67, 432] width 108 height 17
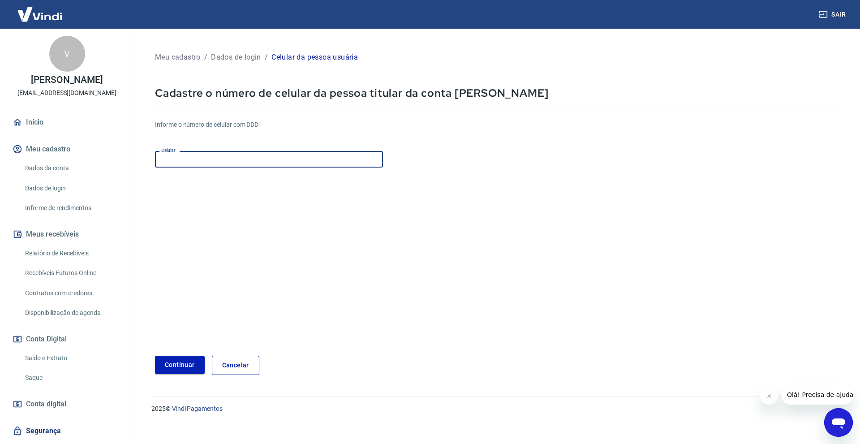
click at [245, 158] on input "Celular" at bounding box center [269, 159] width 228 height 17
type input "[PHONE_NUMBER]"
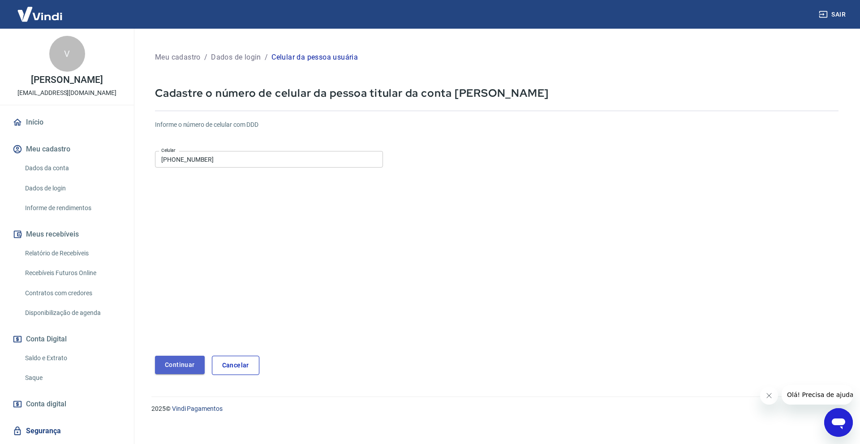
click at [191, 367] on button "Continuar" at bounding box center [180, 365] width 50 height 18
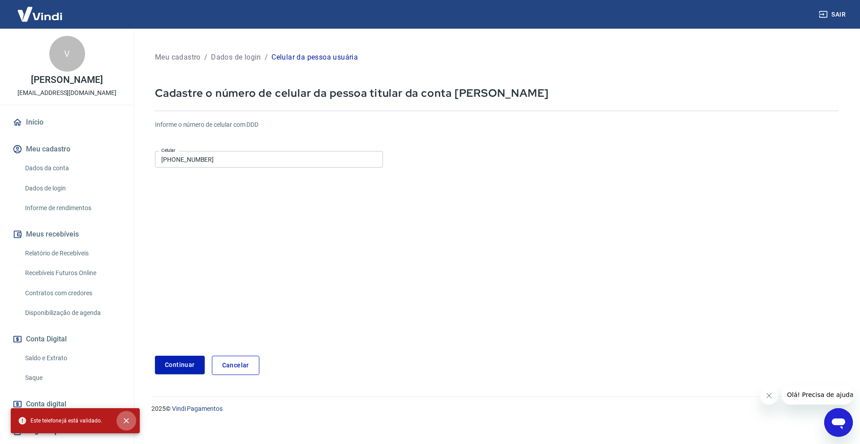
click at [123, 419] on icon "close" at bounding box center [126, 420] width 9 height 9
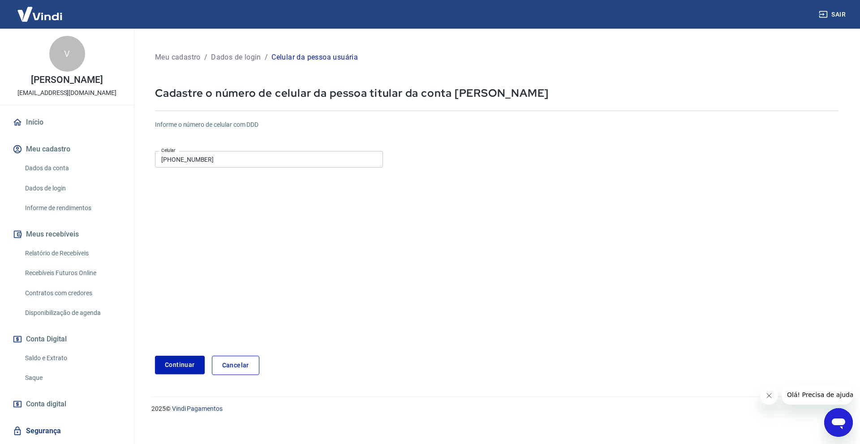
click at [250, 363] on link "Cancelar" at bounding box center [235, 365] width 47 height 19
